Goal: Complete application form

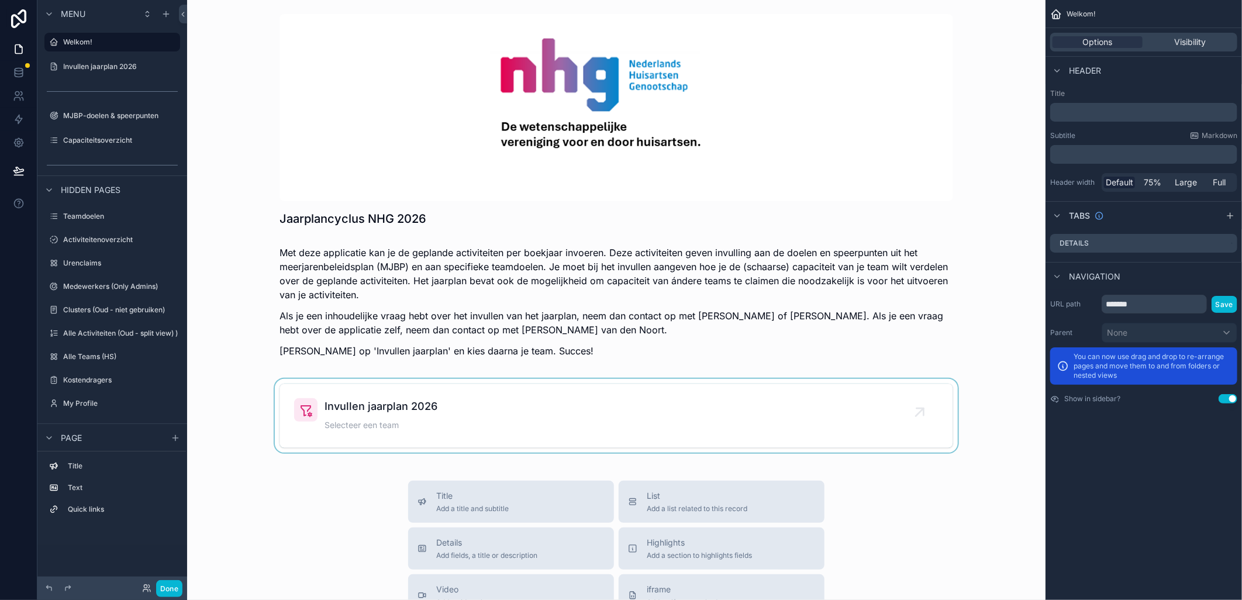
click at [342, 404] on div "scrollable content" at bounding box center [616, 416] width 840 height 74
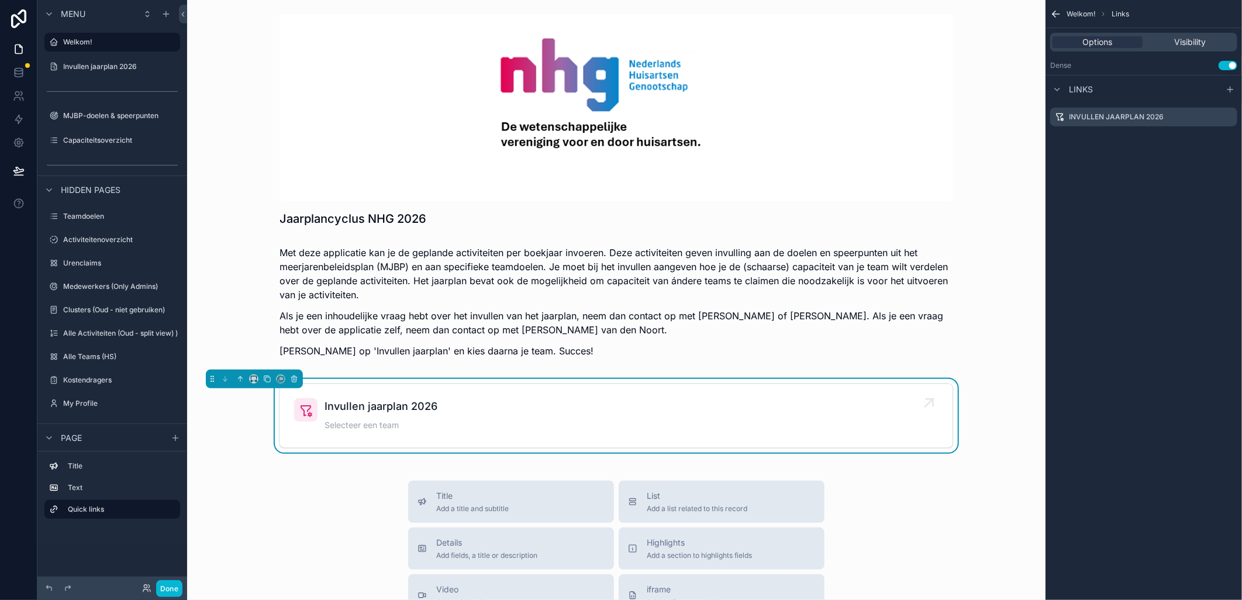
click at [328, 417] on div "Invullen jaarplan 2026 Selecteer een team" at bounding box center [381, 415] width 113 height 35
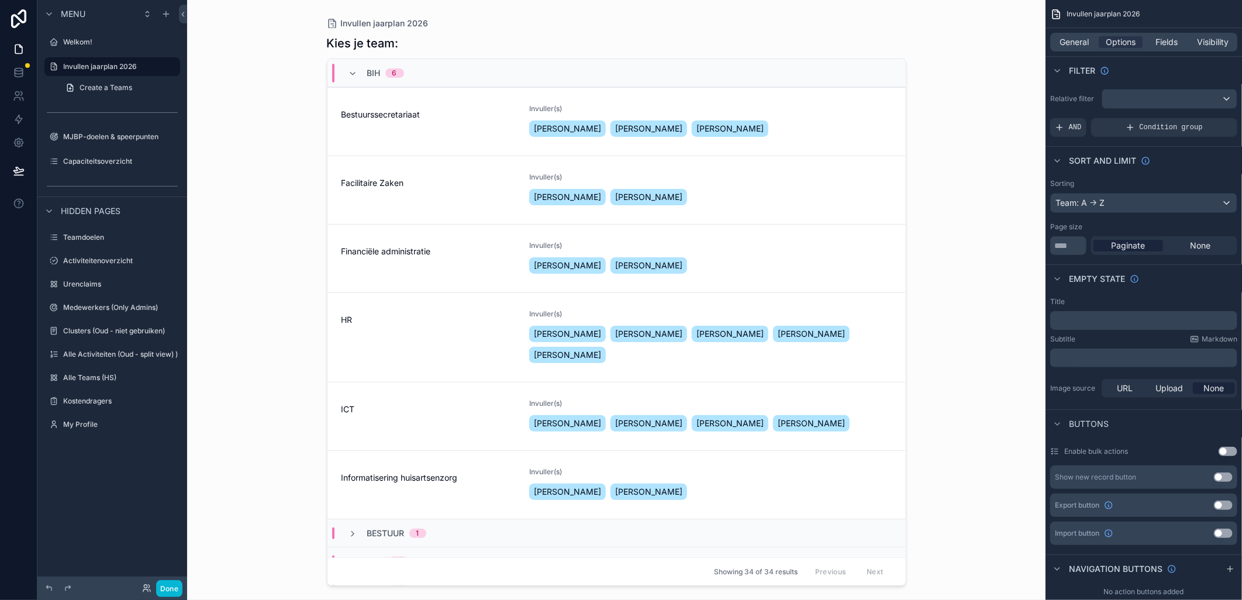
click at [349, 395] on div "scrollable content" at bounding box center [617, 293] width 598 height 586
click at [345, 408] on span "ICT" at bounding box center [428, 409] width 174 height 12
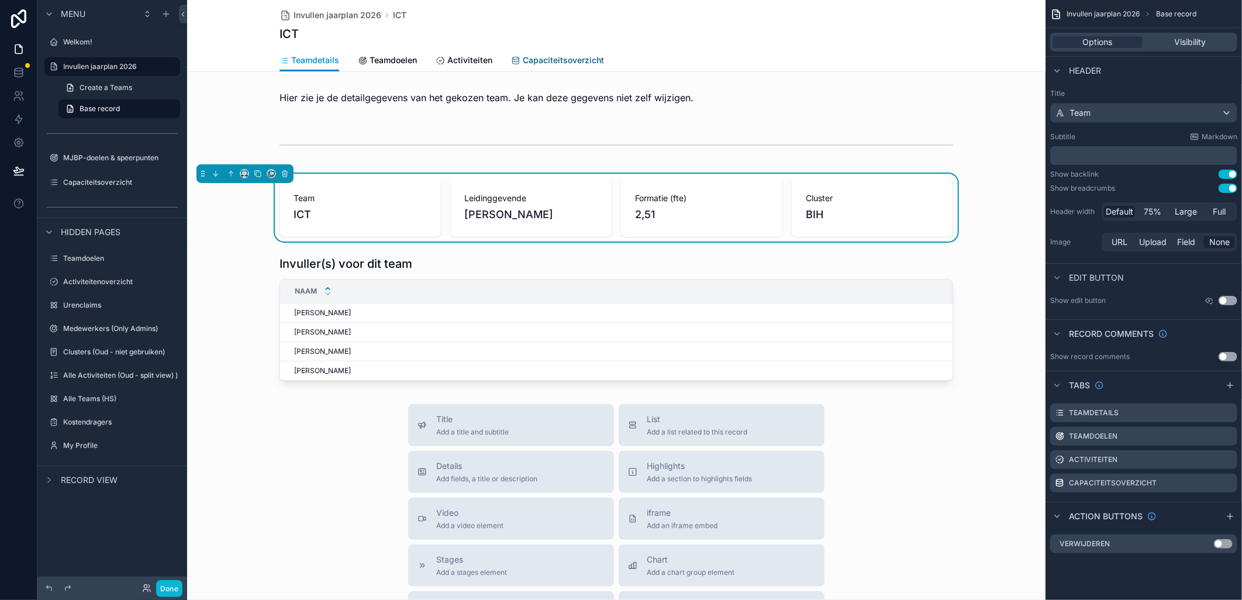
click at [523, 56] on span "Capaciteitsoverzicht" at bounding box center [563, 60] width 81 height 12
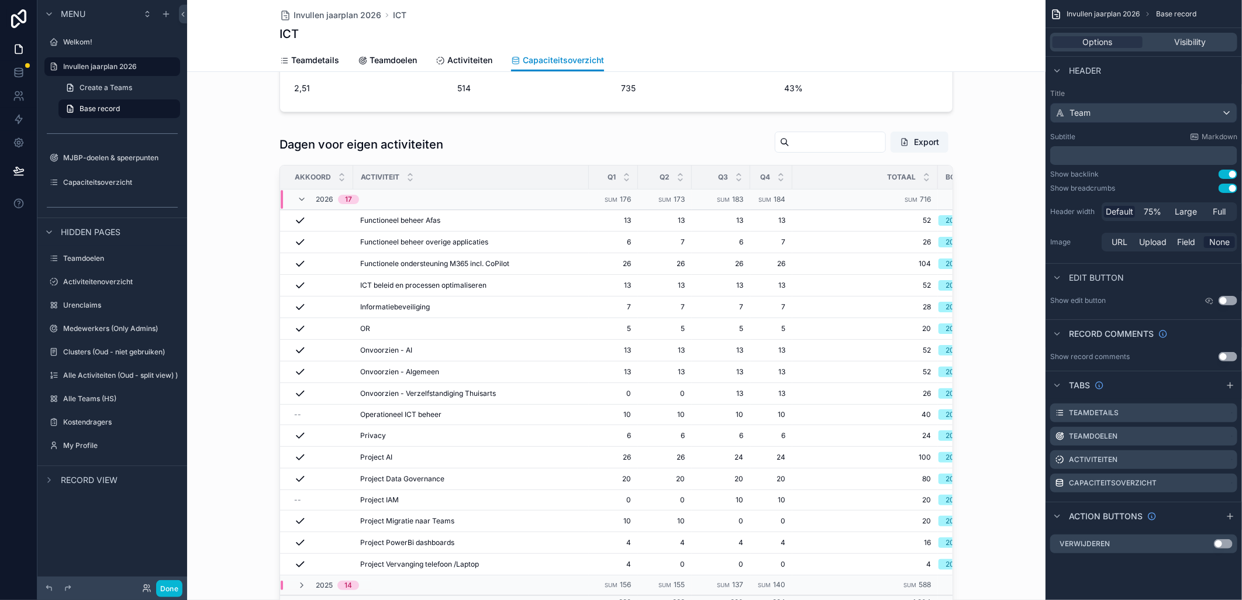
scroll to position [196, 0]
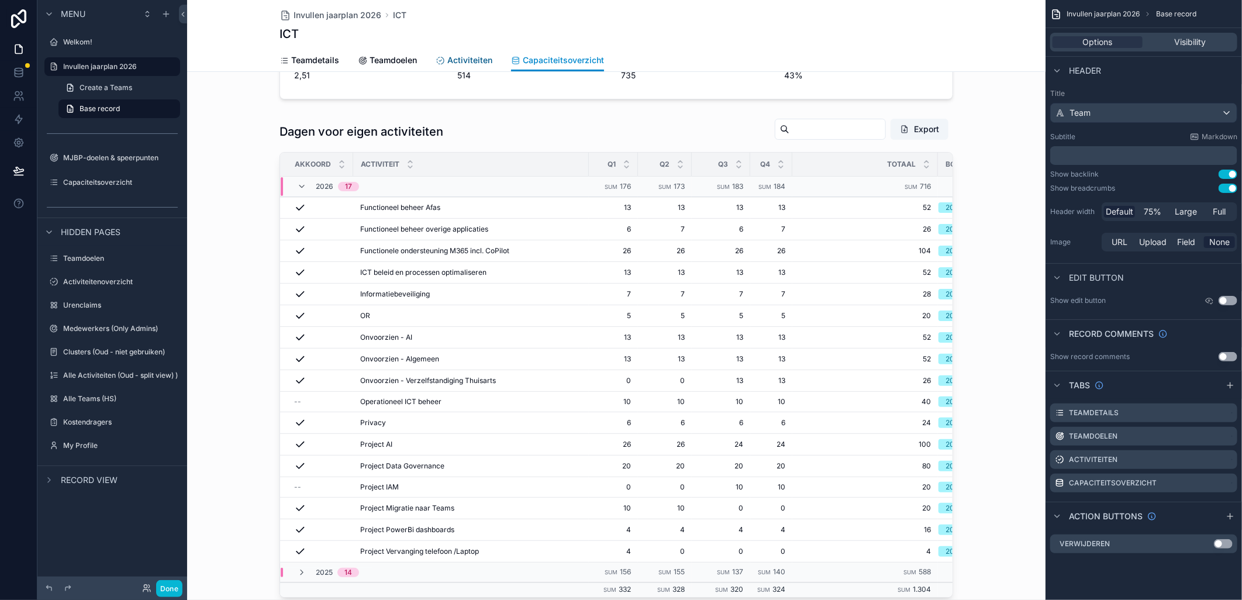
click at [461, 62] on span "Activiteiten" at bounding box center [469, 60] width 45 height 12
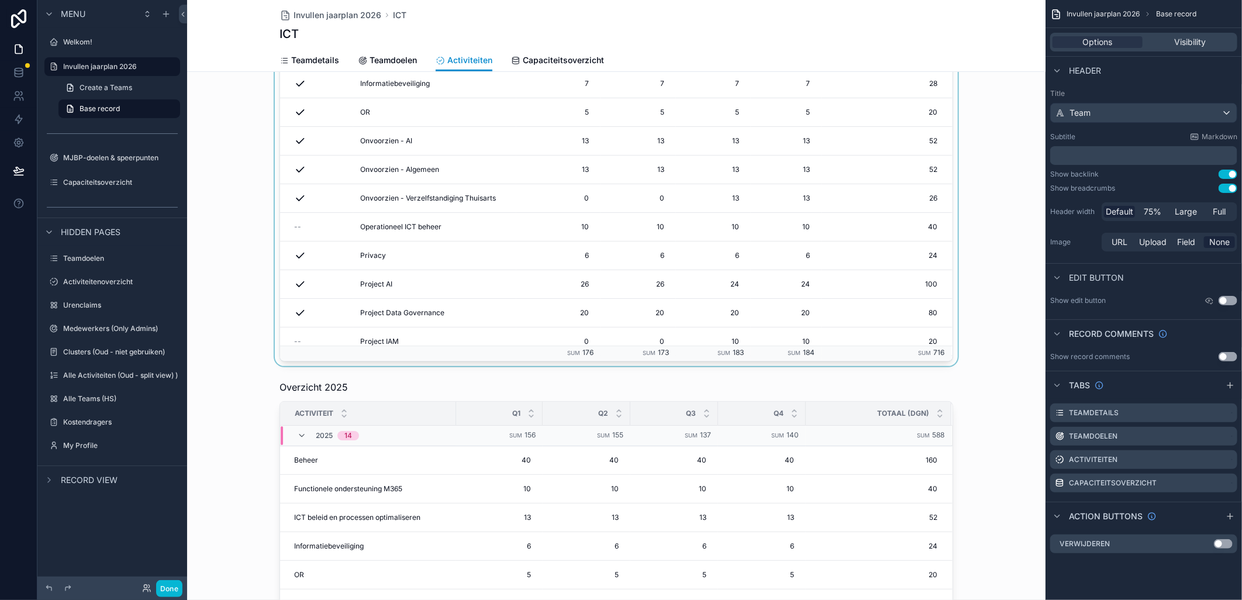
scroll to position [315, 0]
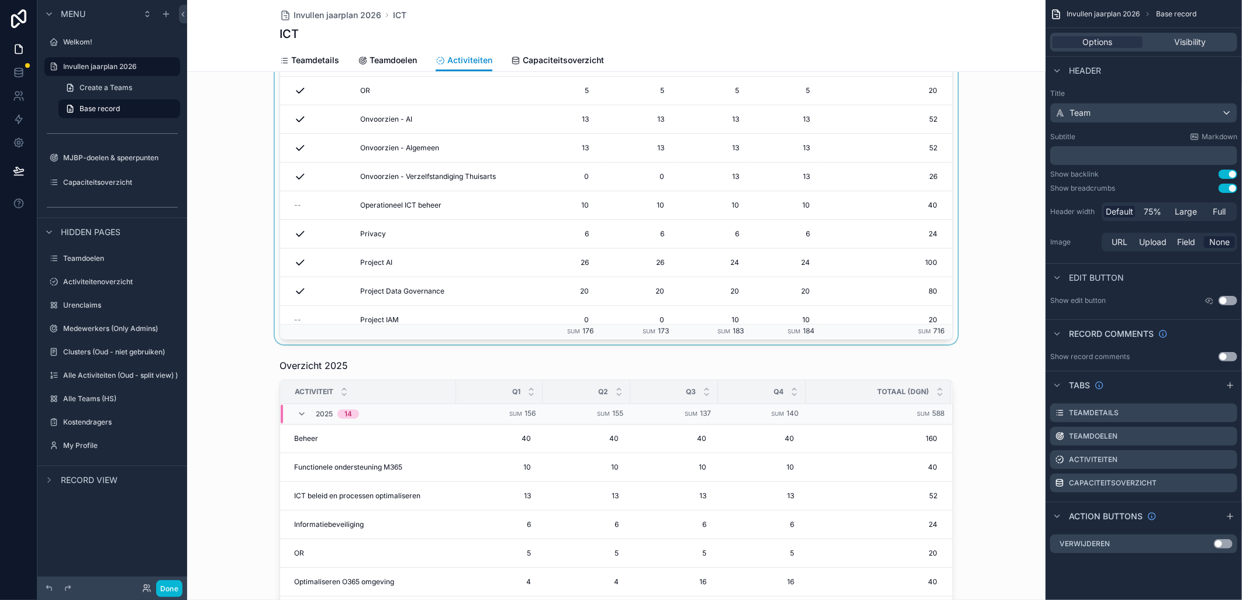
drag, startPoint x: 943, startPoint y: 164, endPoint x: 951, endPoint y: 188, distance: 25.2
click at [951, 188] on div "scrollable content" at bounding box center [616, 57] width 858 height 573
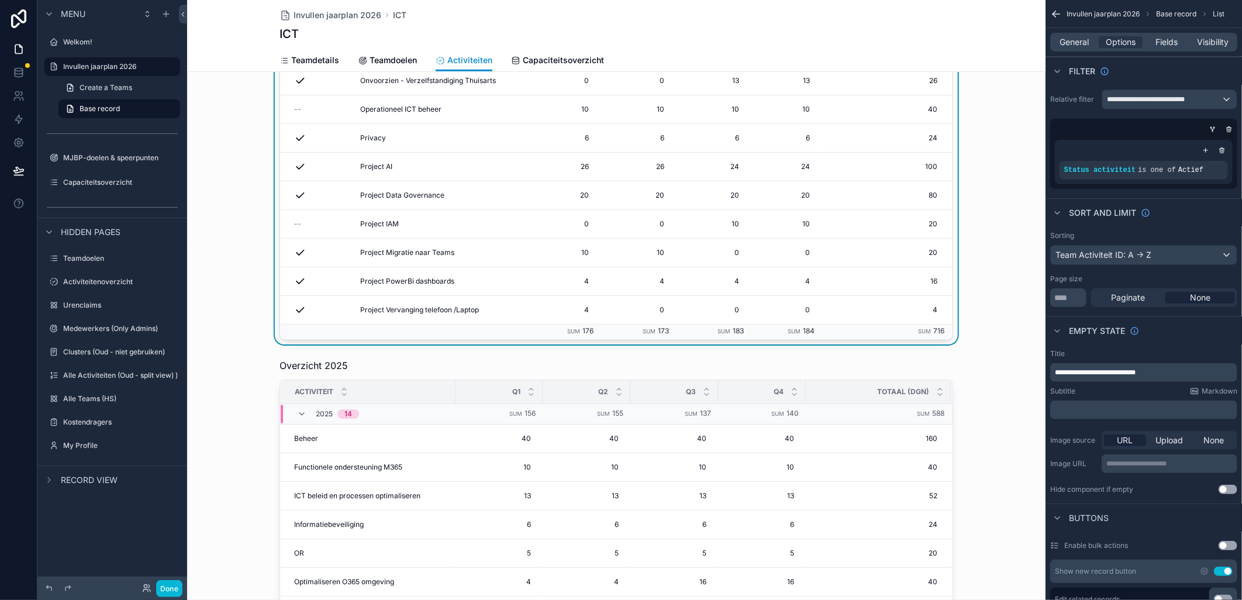
scroll to position [0, 0]
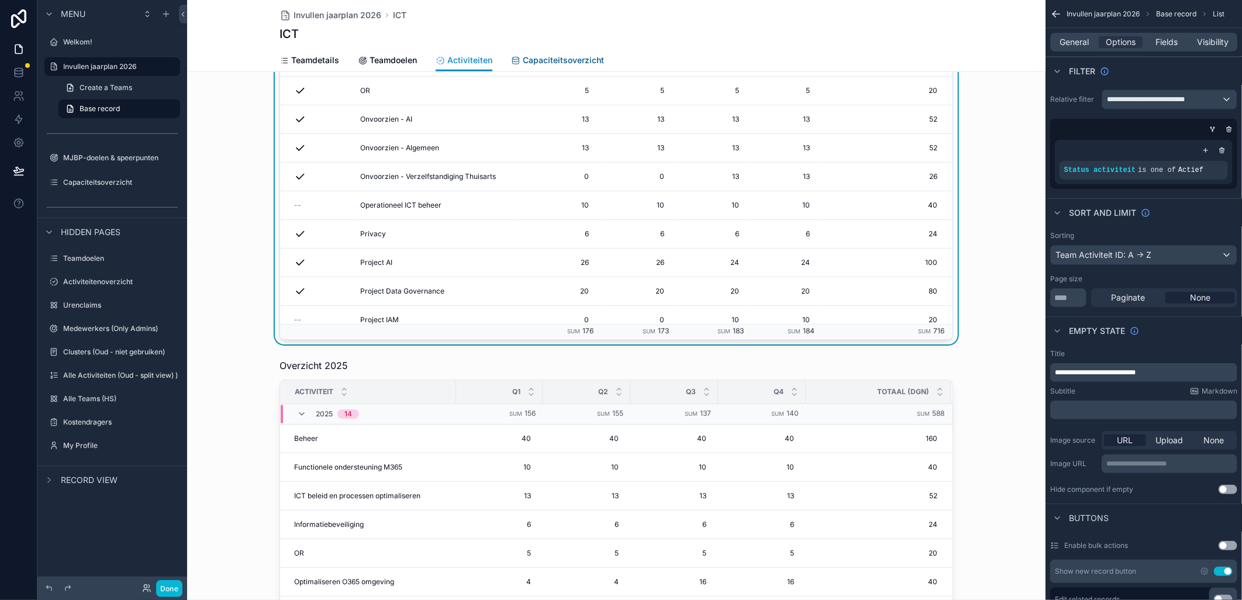
click at [571, 58] on span "Capaciteitsoverzicht" at bounding box center [563, 60] width 81 height 12
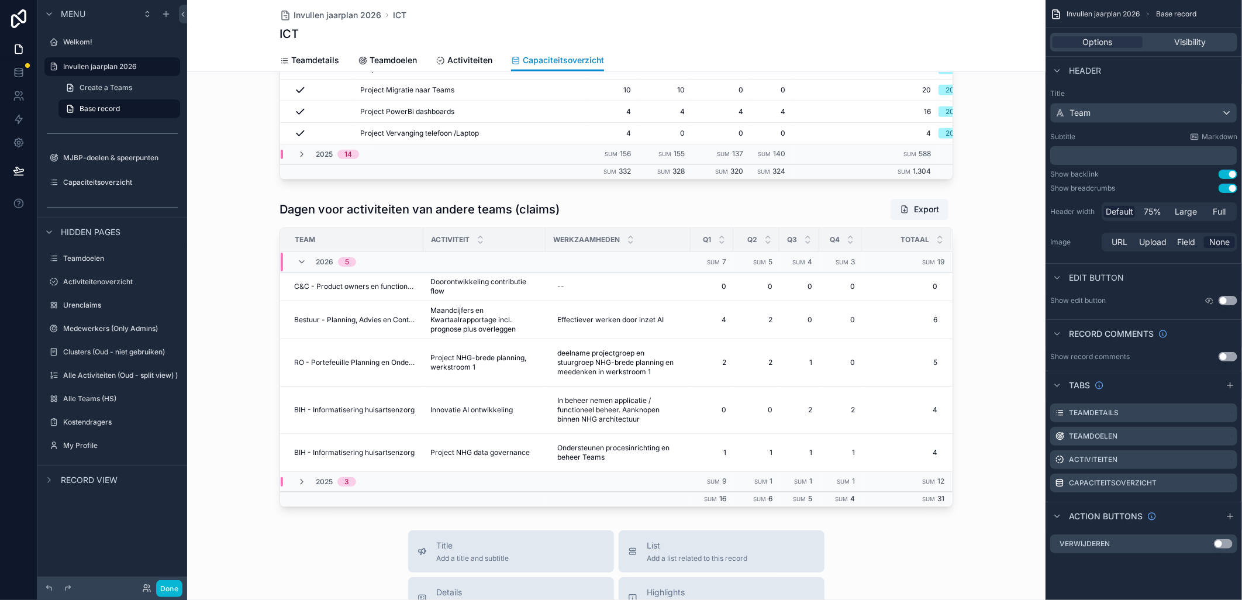
scroll to position [616, 0]
click at [867, 252] on td "Sum 19" at bounding box center [906, 261] width 89 height 20
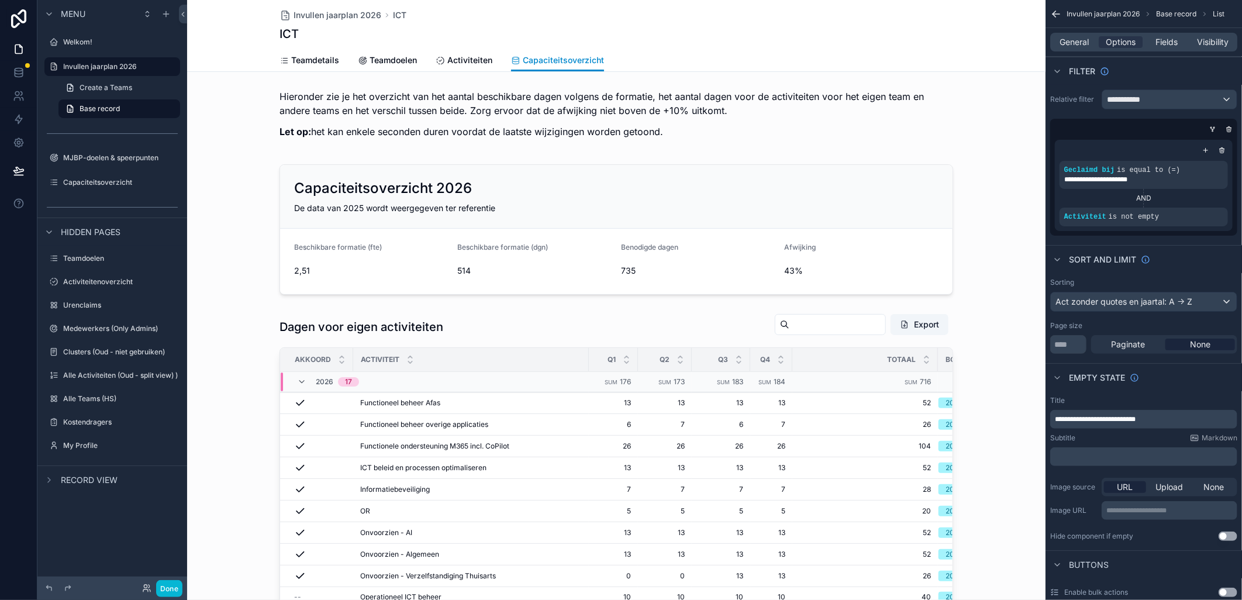
scroll to position [0, 0]
click at [986, 148] on div "scrollable content" at bounding box center [616, 118] width 858 height 65
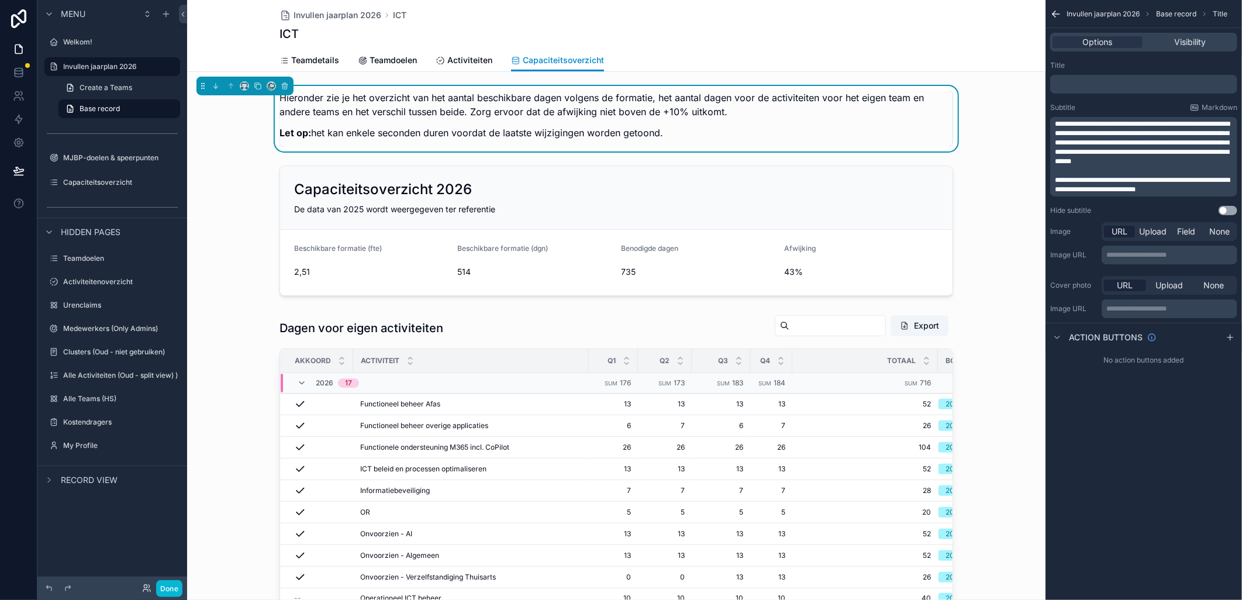
scroll to position [522, 0]
